Goal: Task Accomplishment & Management: Use online tool/utility

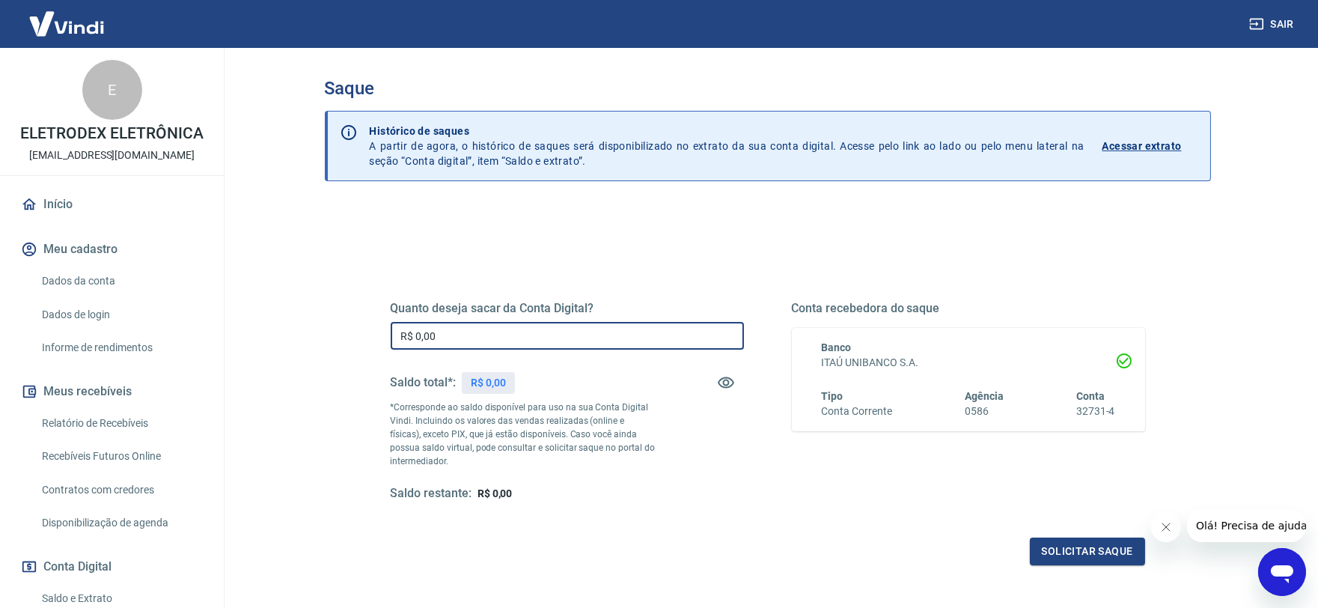
click at [436, 326] on input "R$ 0,00" at bounding box center [567, 336] width 353 height 28
click at [459, 344] on input "R$ 0,00" at bounding box center [567, 336] width 353 height 28
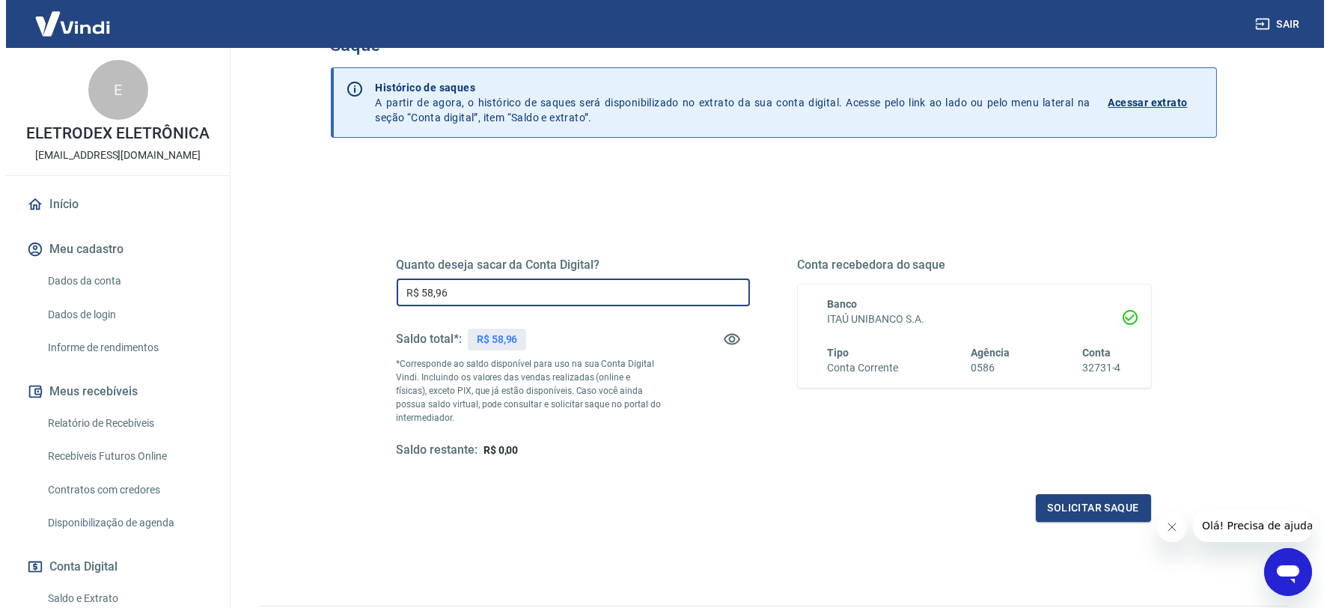
scroll to position [132, 0]
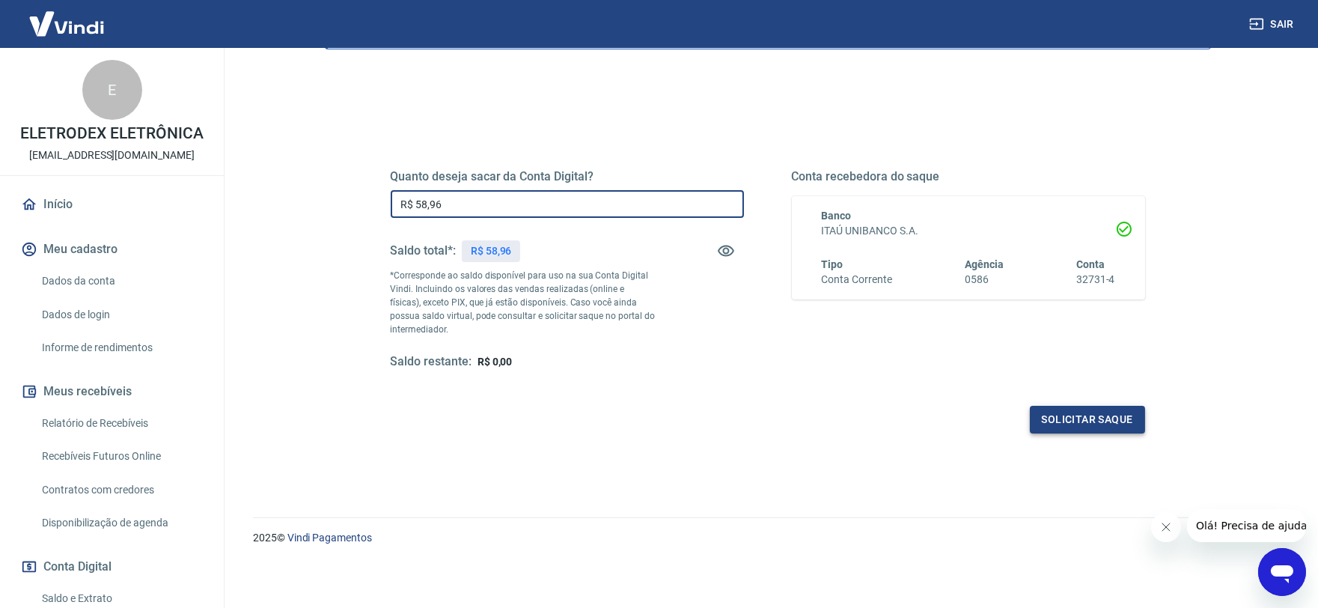
type input "R$ 58,96"
click at [1061, 428] on button "Solicitar saque" at bounding box center [1087, 420] width 115 height 28
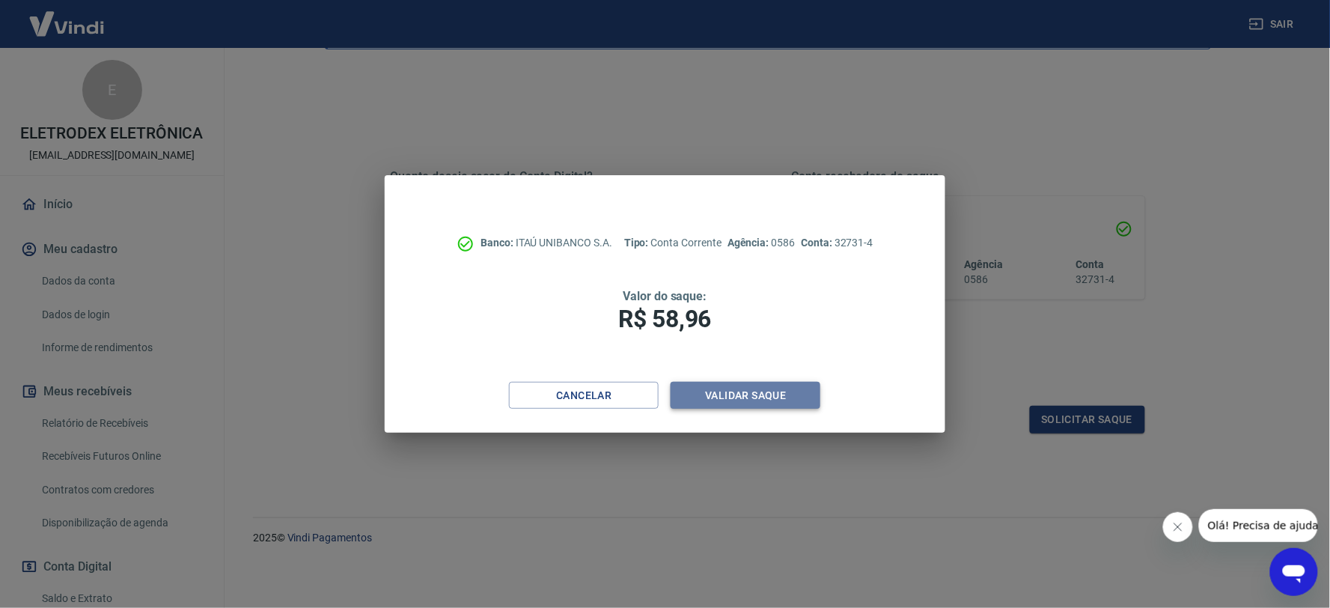
click at [709, 399] on button "Validar saque" at bounding box center [746, 396] width 150 height 28
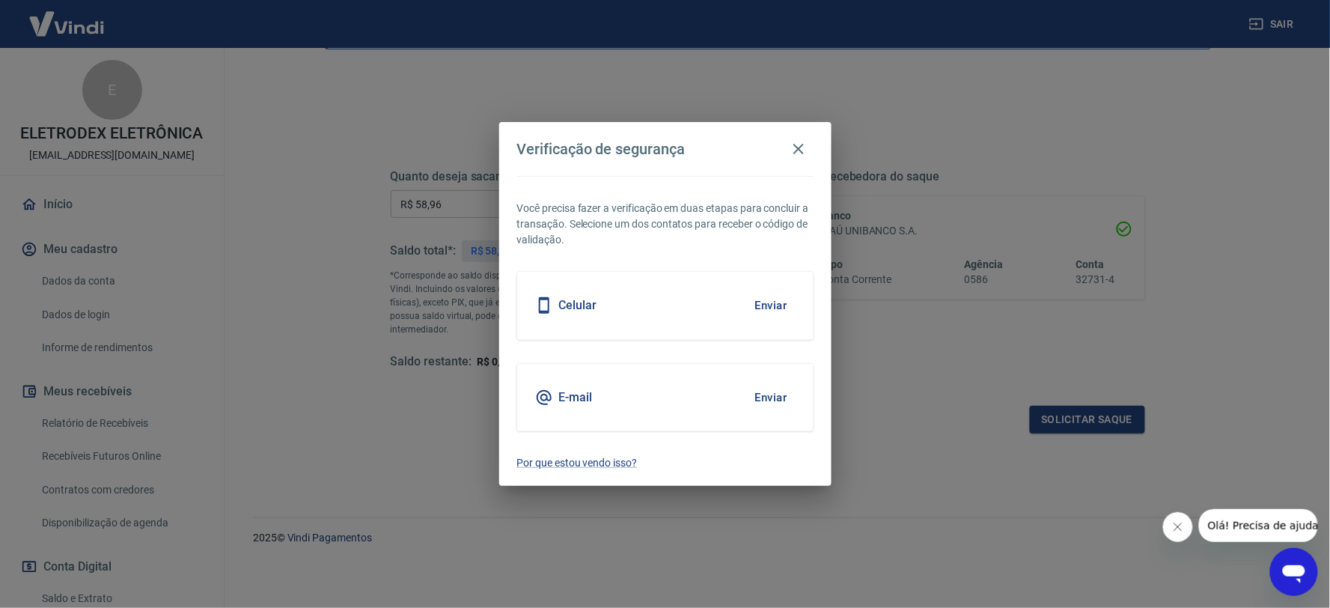
click at [778, 391] on button "Enviar" at bounding box center [771, 397] width 49 height 31
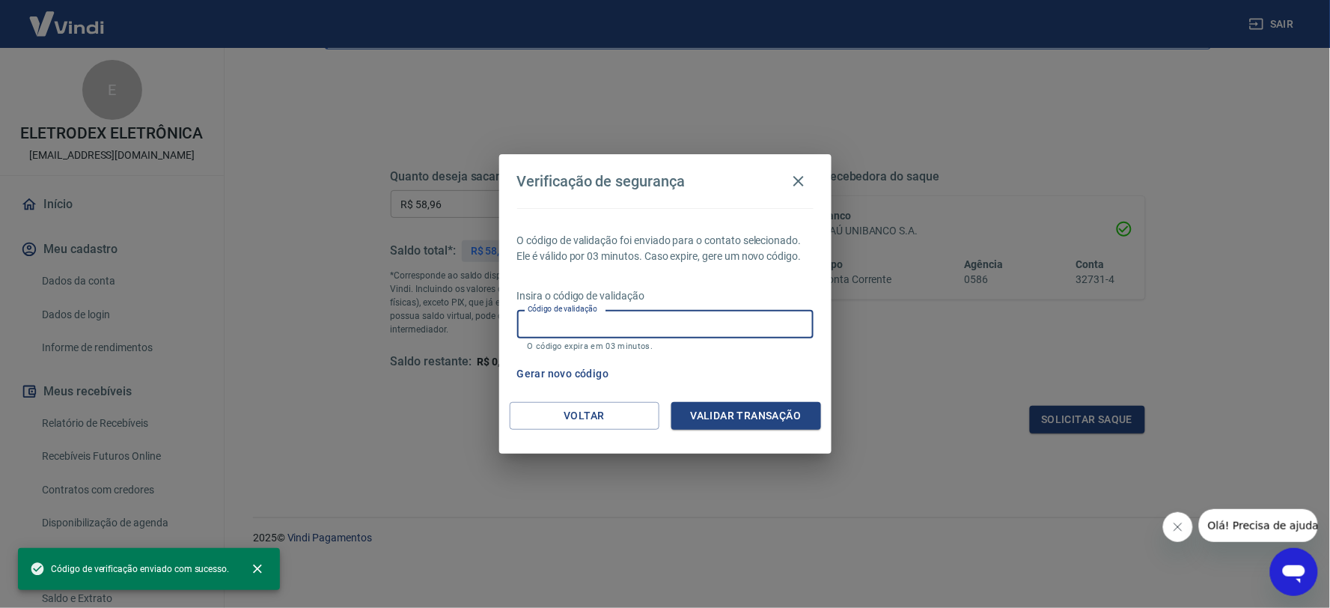
click at [597, 330] on input "Código de validação" at bounding box center [665, 324] width 296 height 28
paste input "326158"
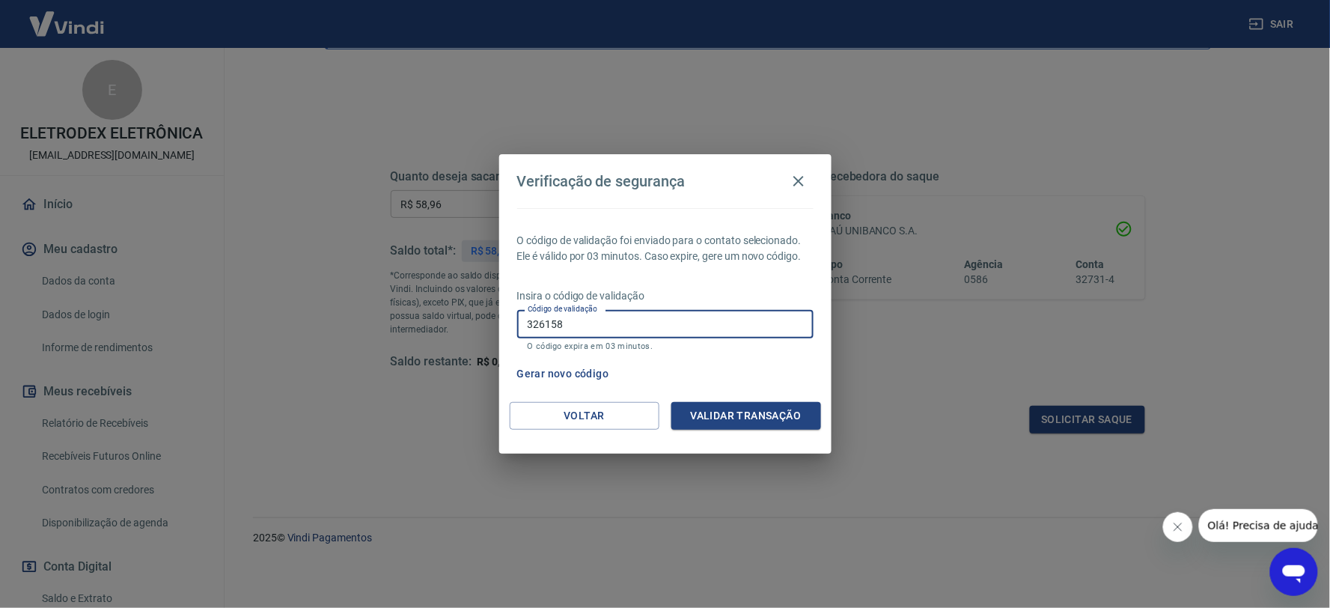
type input "326158"
click at [792, 439] on div "Voltar Validar transação" at bounding box center [665, 428] width 332 height 52
click at [774, 421] on button "Validar transação" at bounding box center [746, 416] width 150 height 28
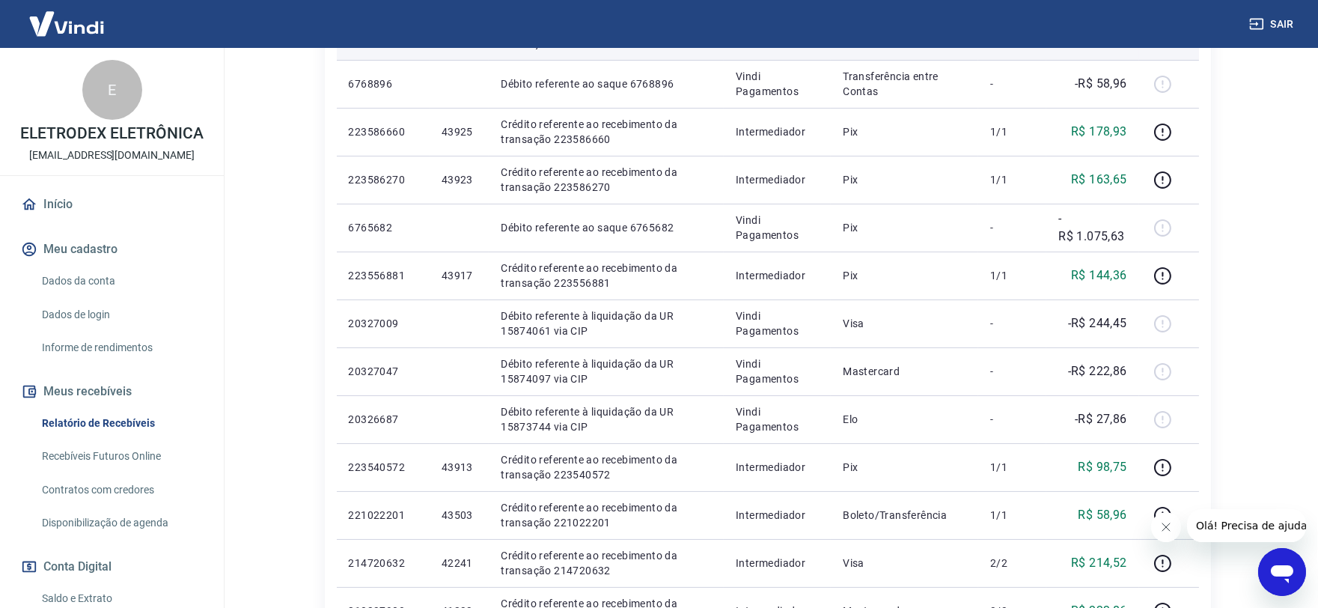
scroll to position [499, 0]
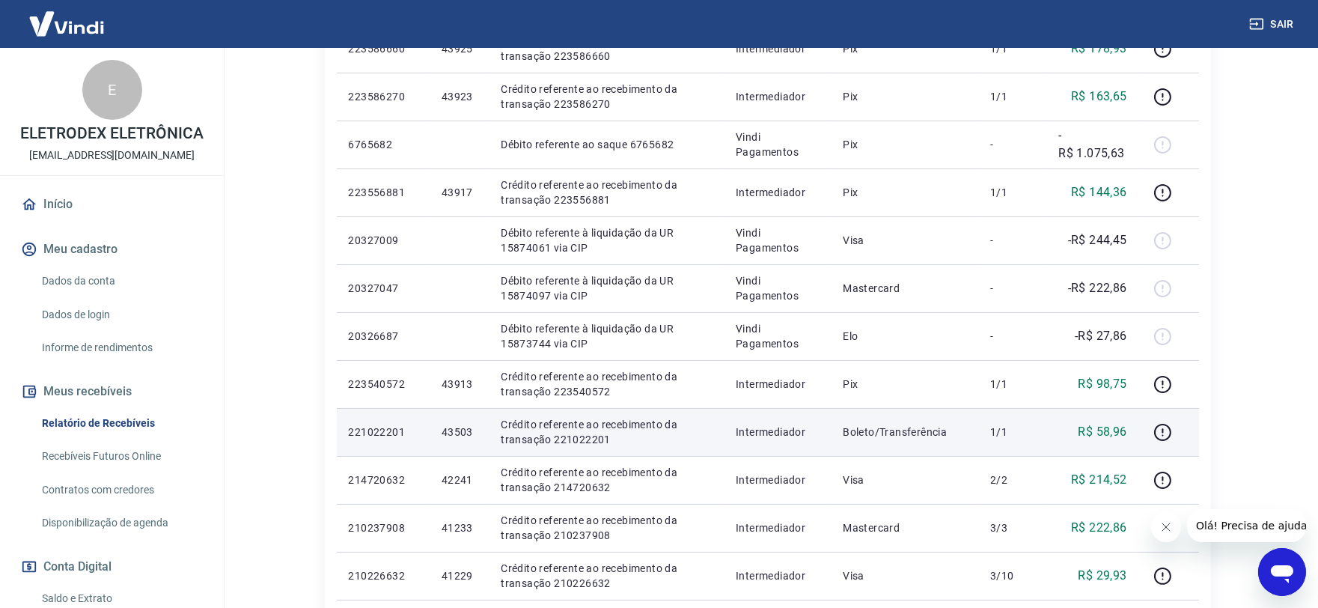
click at [454, 435] on p "43503" at bounding box center [459, 431] width 35 height 15
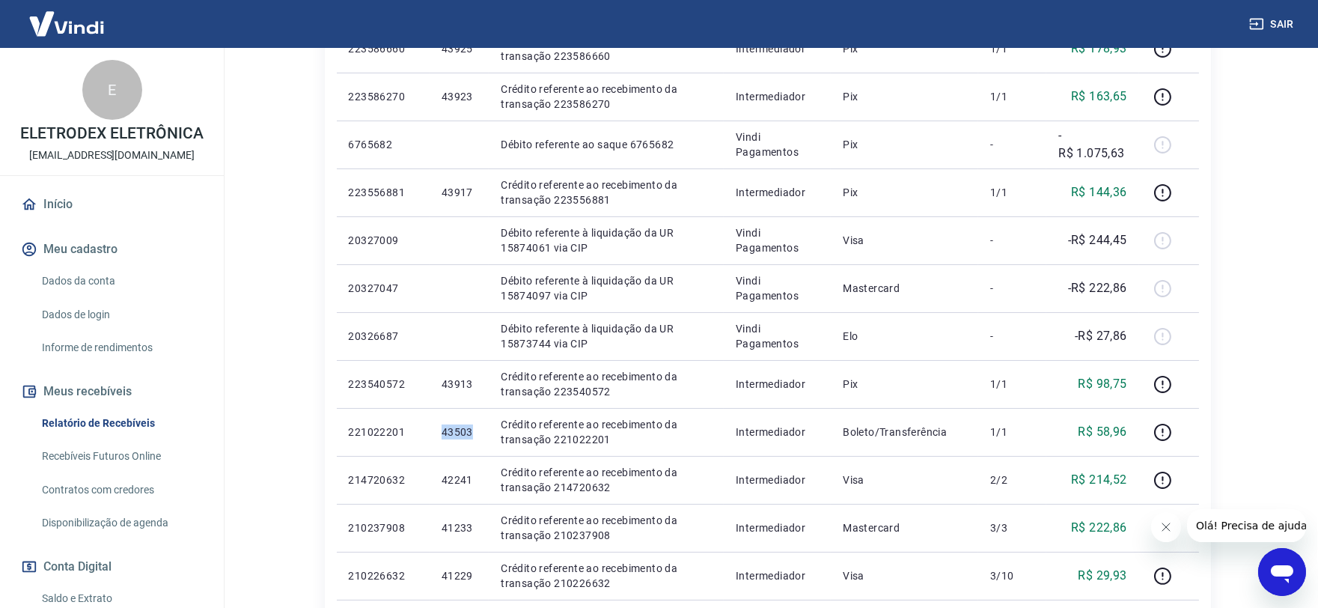
copy p "43503"
